Goal: Task Accomplishment & Management: Use online tool/utility

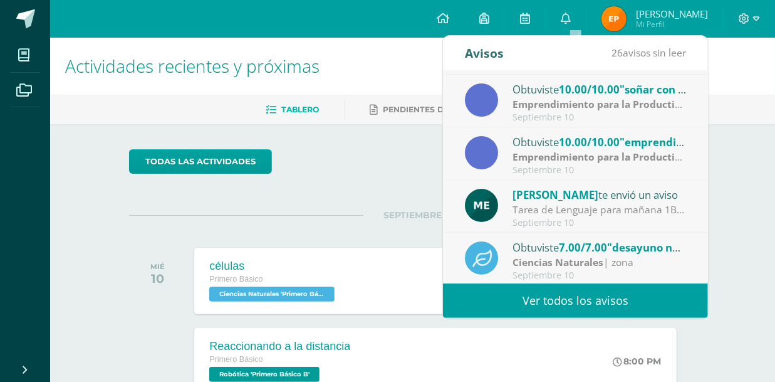
scroll to position [120, 0]
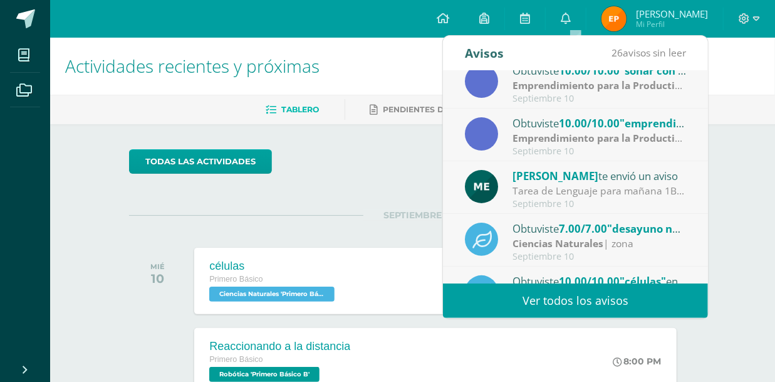
click at [562, 190] on div "Tarea de Lenguaje para mañana 1B: Trabajar los ejercicios de los documentos sub…" at bounding box center [600, 191] width 174 height 14
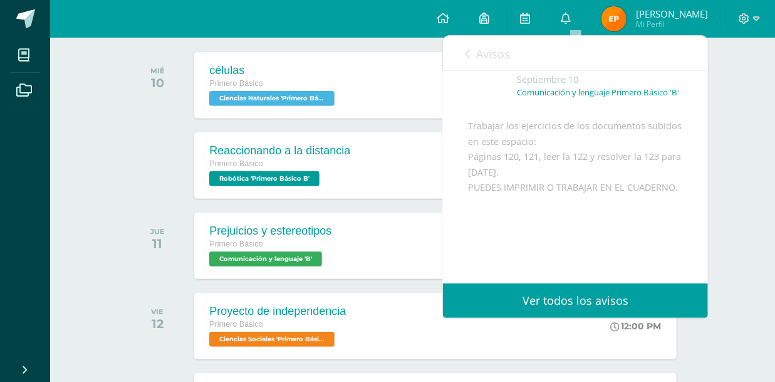
scroll to position [0, 0]
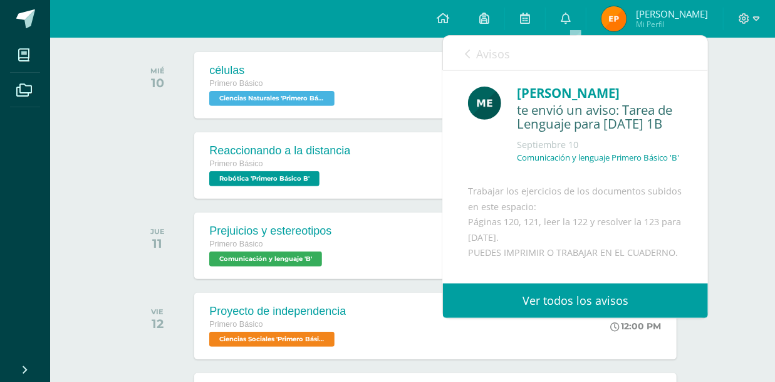
click at [487, 61] on span "Avisos" at bounding box center [493, 53] width 34 height 15
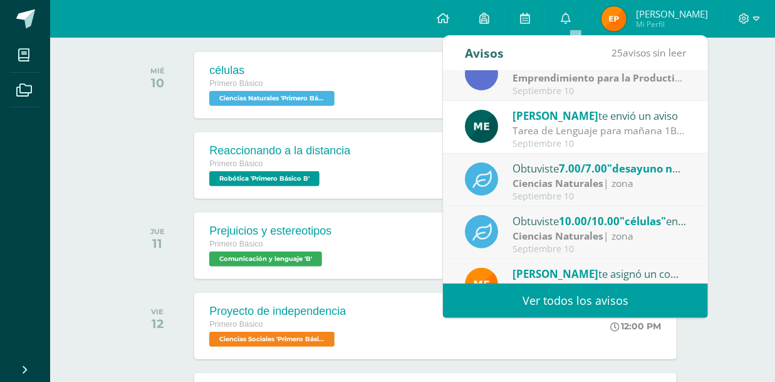
scroll to position [209, 0]
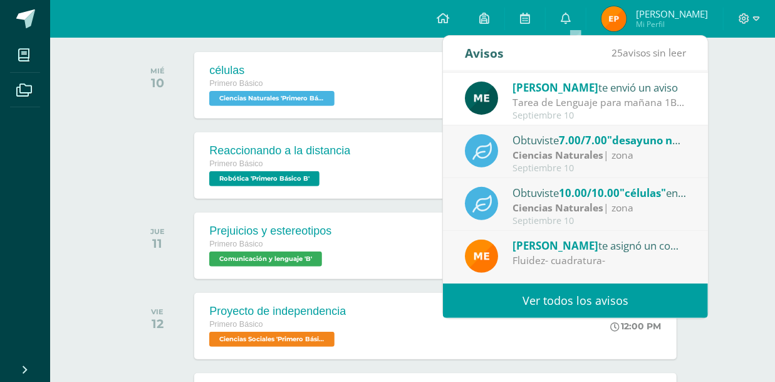
click at [601, 300] on link "Ver todos los avisos" at bounding box center [575, 300] width 265 height 34
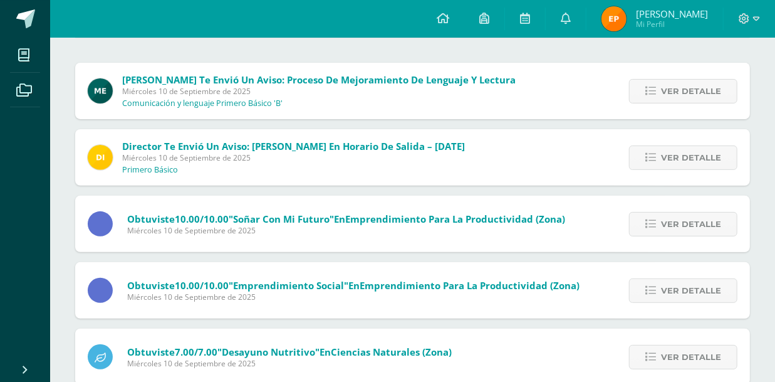
scroll to position [130, 0]
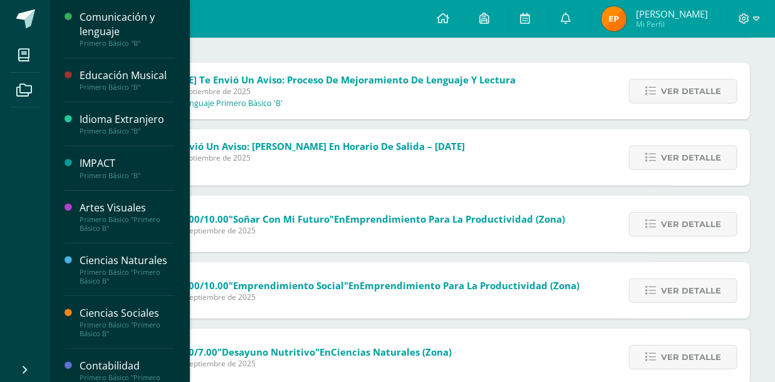
click at [127, 33] on div "Comunicación y lenguaje" at bounding box center [127, 24] width 95 height 29
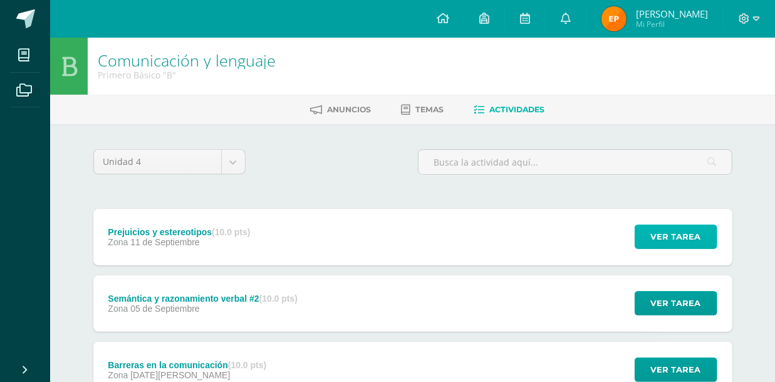
click at [687, 225] on span "Ver tarea" at bounding box center [676, 236] width 50 height 23
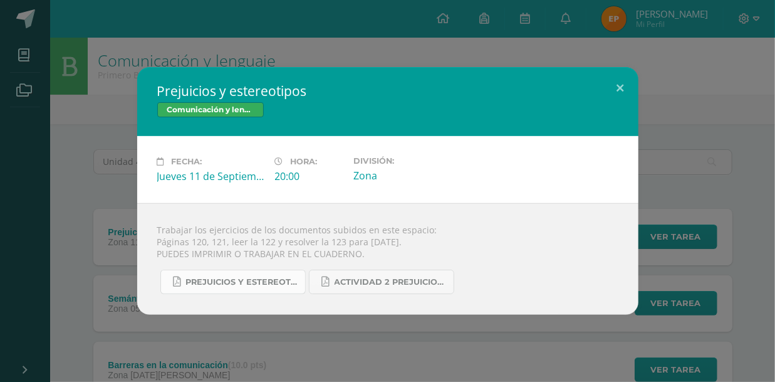
click at [268, 285] on span "Prejuicios y estereotipos 1ro. Bás..pdf" at bounding box center [242, 282] width 113 height 10
click at [368, 288] on link "Actividad 2 Prejuicios y estereotipos.pdf" at bounding box center [381, 281] width 145 height 24
